Goal: Book appointment/travel/reservation

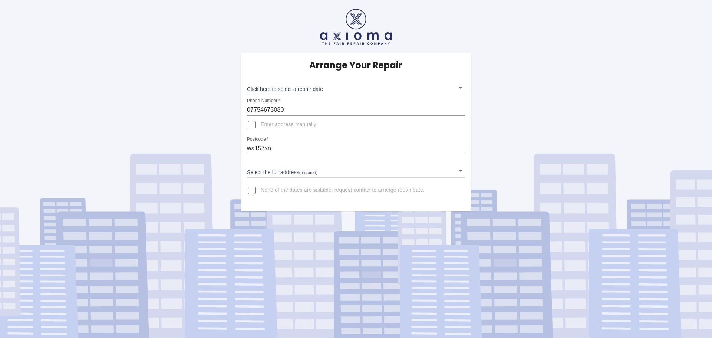
click at [327, 85] on body "Arrange Your Repair Click here to select a repair date ​ Phone Number   * 07754…" at bounding box center [356, 169] width 712 height 338
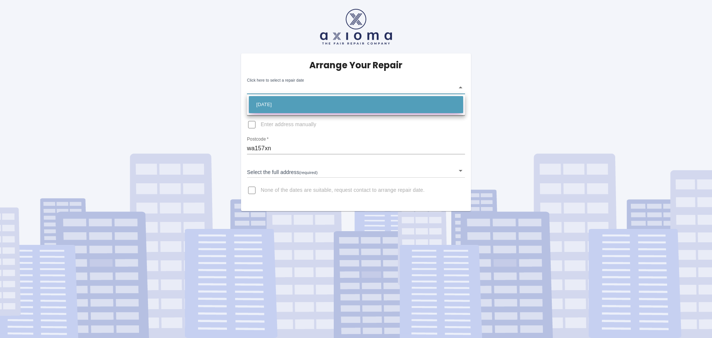
click at [308, 103] on li "Tue Sep 09 2025" at bounding box center [356, 104] width 214 height 17
type input "2025-09-09T00:00:00.000Z"
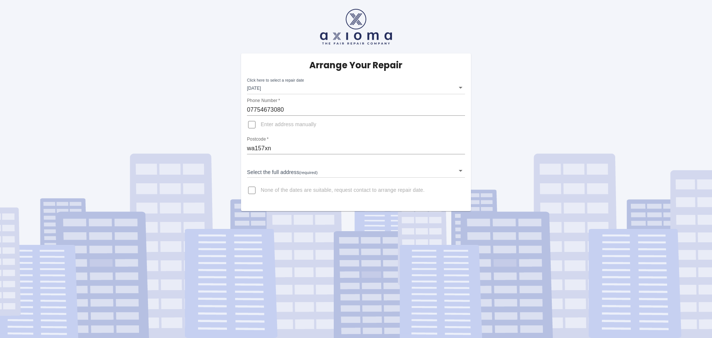
click at [294, 125] on span "Enter address manually" at bounding box center [289, 124] width 56 height 7
click at [261, 125] on input "Enter address manually" at bounding box center [252, 125] width 18 height 18
checkbox input "true"
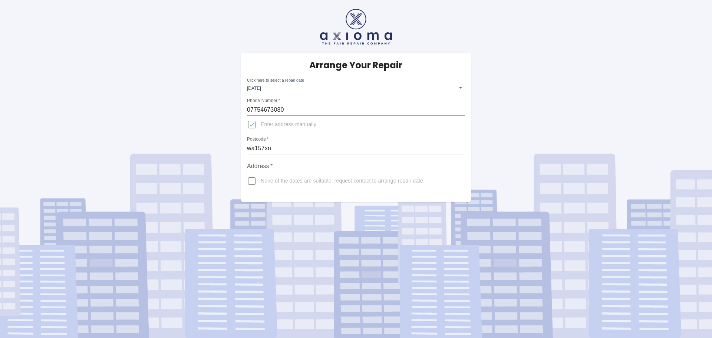
click at [300, 162] on input "Address   *" at bounding box center [356, 166] width 218 height 12
type input "6 Aimson Road West, , Timperley"
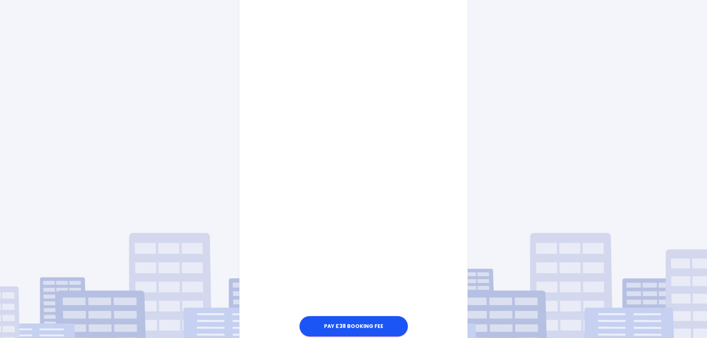
scroll to position [277, 0]
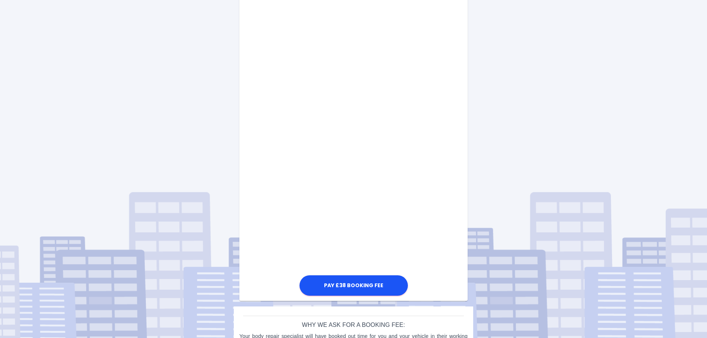
click at [418, 214] on div "Pay £38 Booking Fee" at bounding box center [353, 113] width 228 height 368
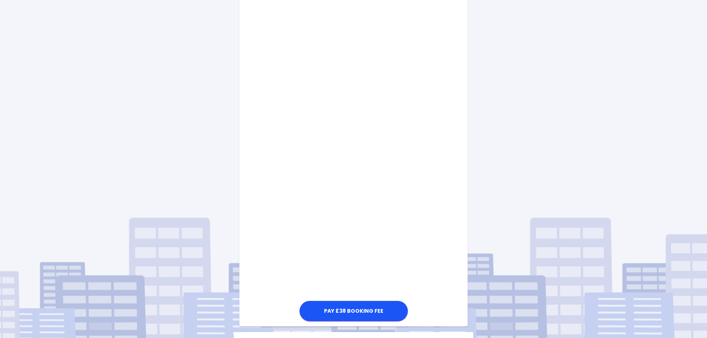
scroll to position [260, 0]
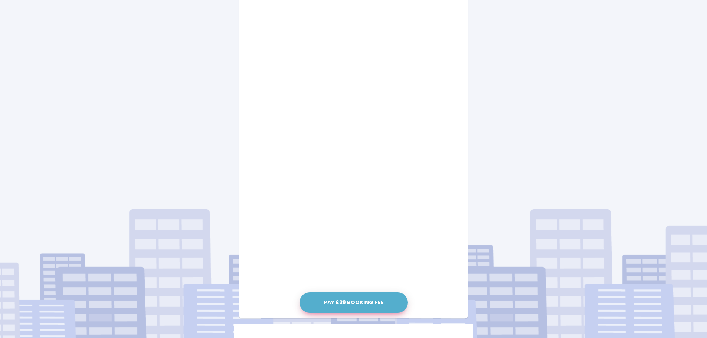
click at [379, 305] on button "Pay £38 Booking Fee" at bounding box center [353, 302] width 108 height 20
